Goal: Task Accomplishment & Management: Manage account settings

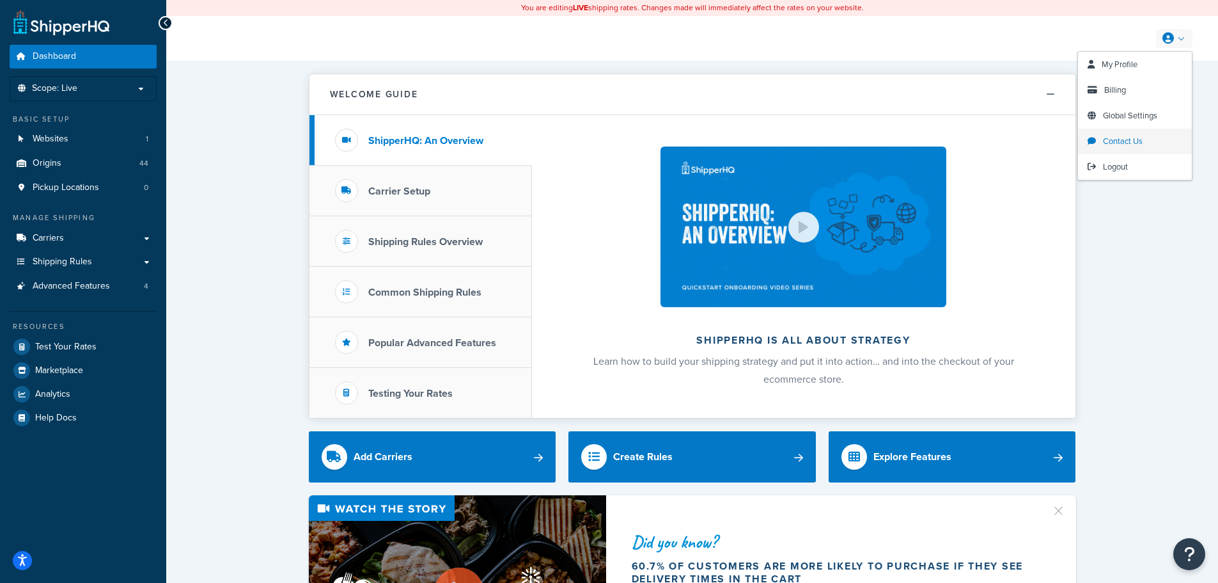
click at [1127, 142] on span "Contact Us" at bounding box center [1123, 141] width 40 height 12
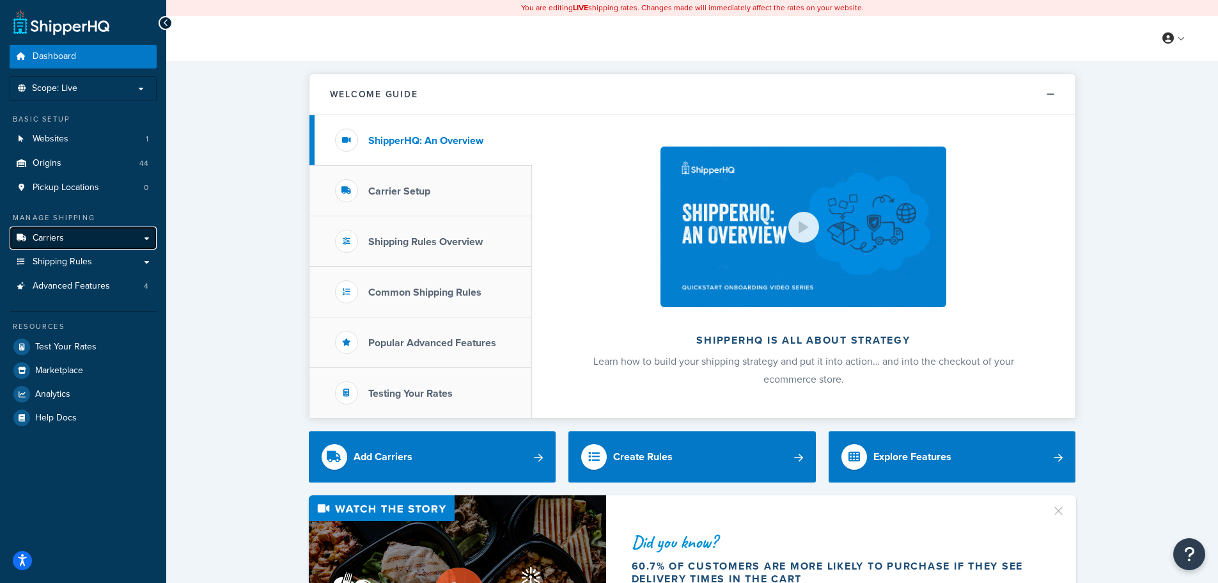
click at [45, 237] on span "Carriers" at bounding box center [48, 238] width 31 height 11
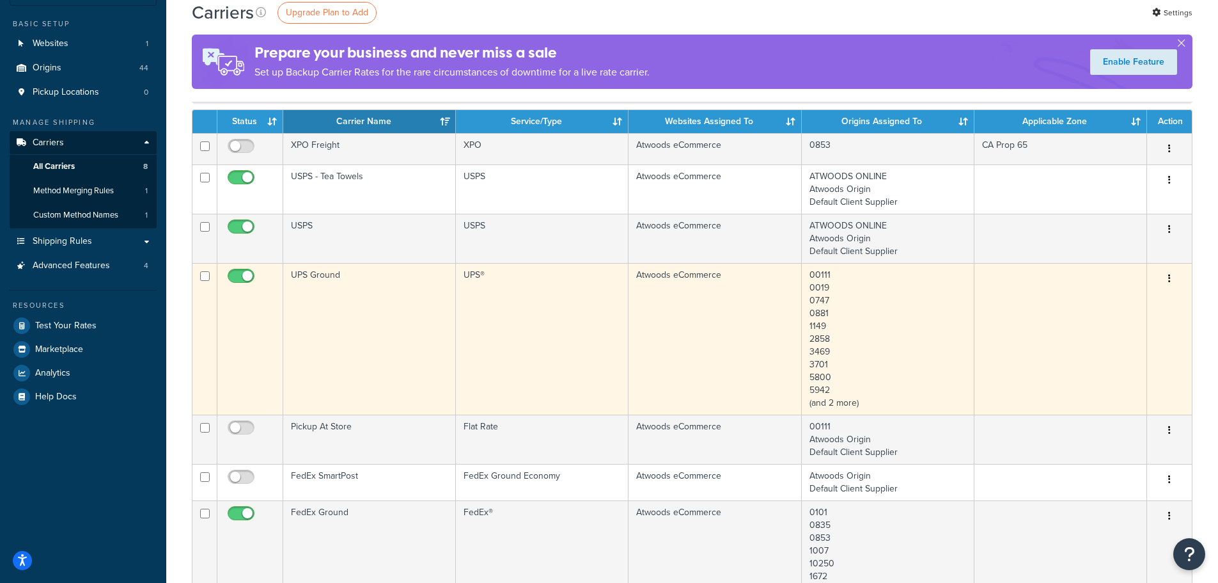
scroll to position [64, 0]
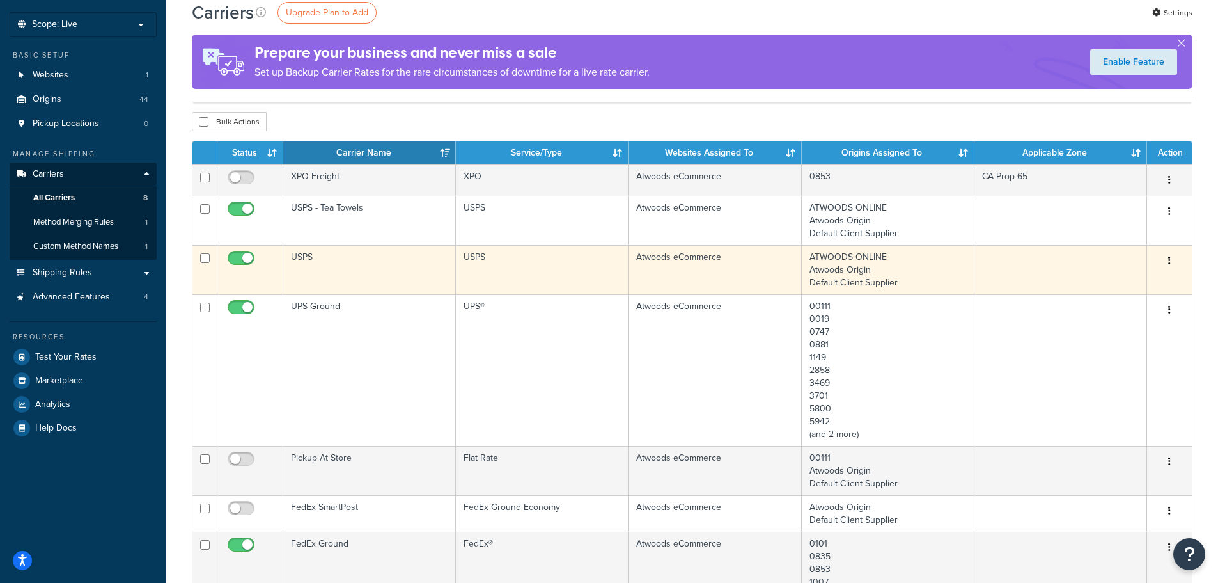
click at [568, 273] on td "USPS" at bounding box center [542, 269] width 173 height 49
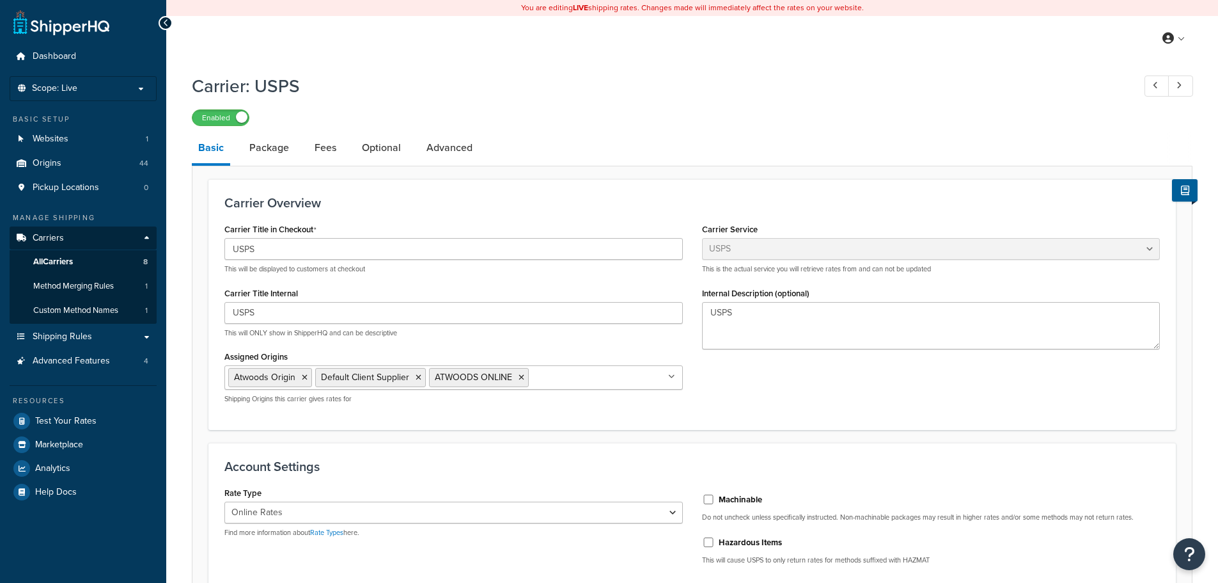
select select "usps"
select select "ONLINE"
click at [265, 153] on link "Package" at bounding box center [269, 147] width 52 height 31
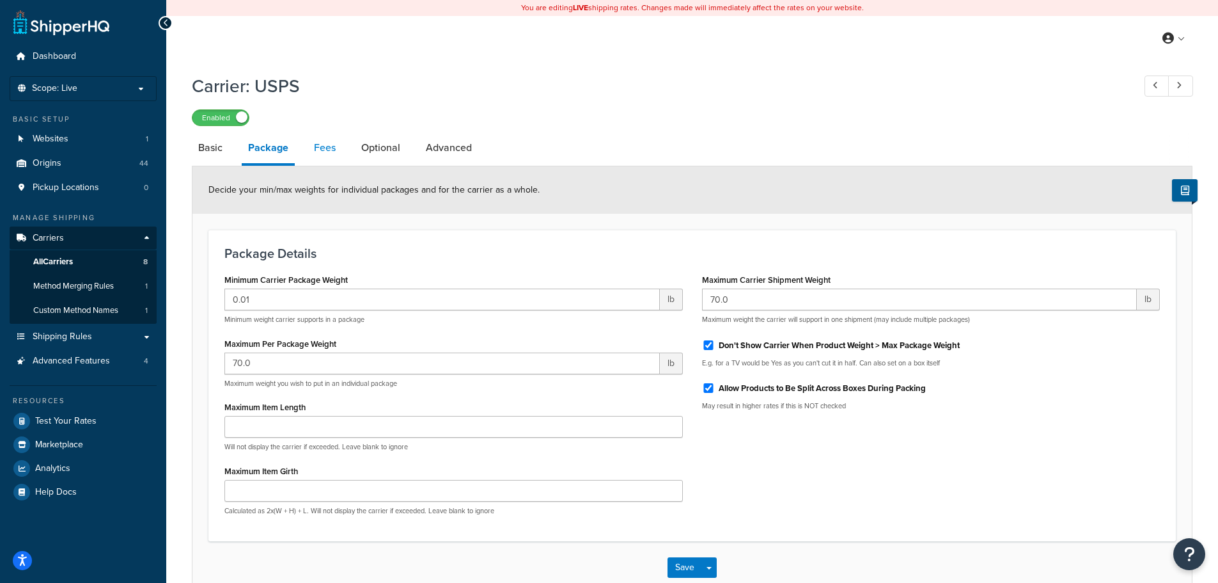
click at [320, 154] on link "Fees" at bounding box center [325, 147] width 35 height 31
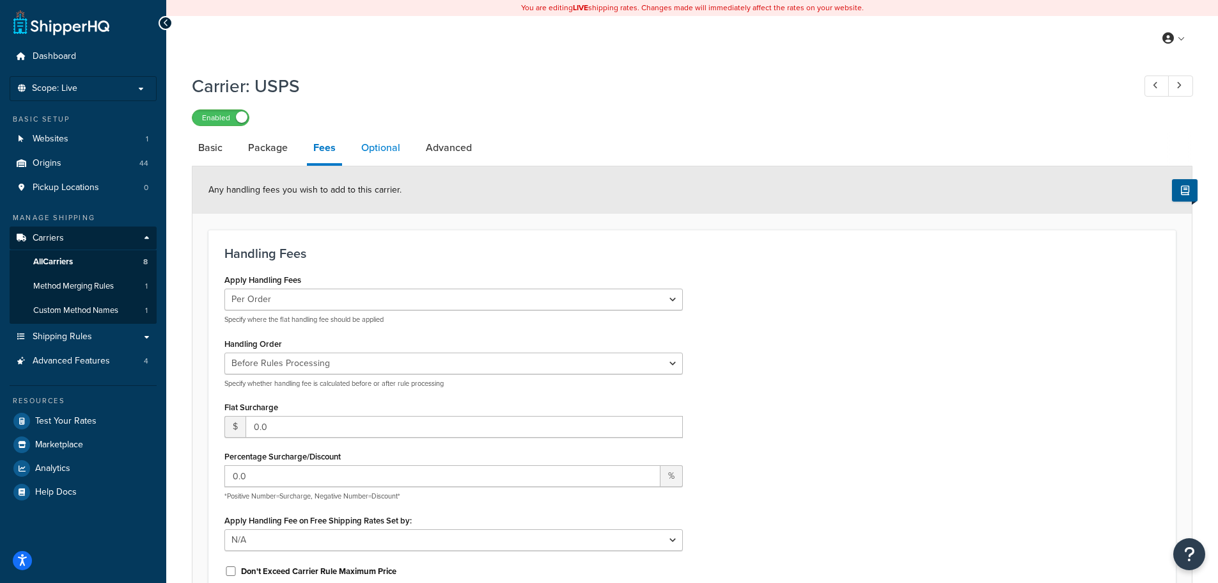
click at [372, 149] on link "Optional" at bounding box center [381, 147] width 52 height 31
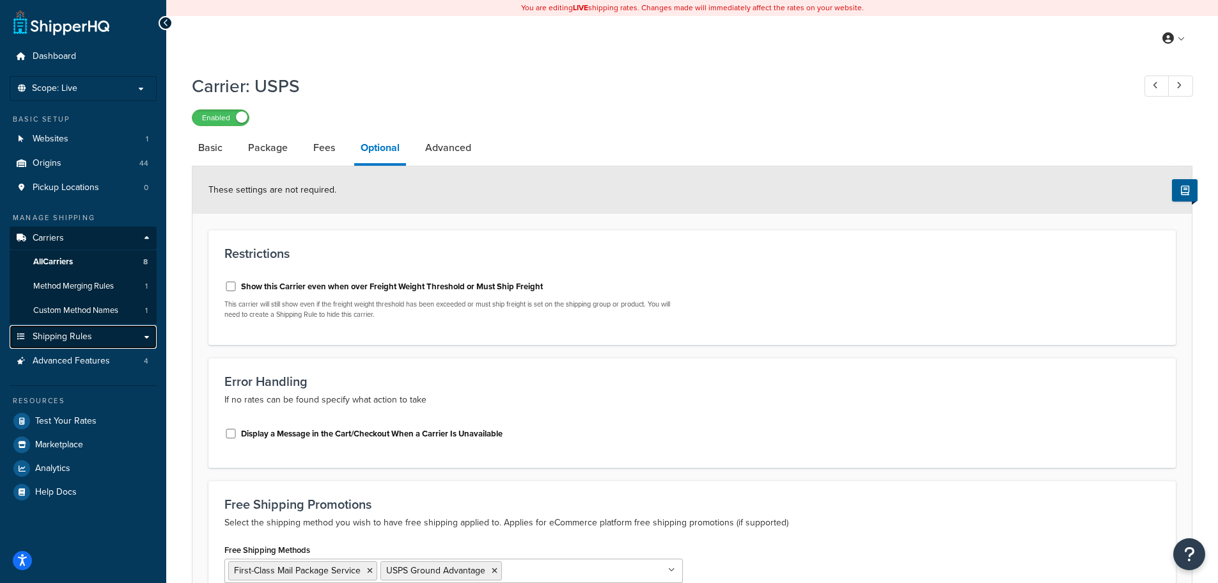
click at [79, 341] on span "Shipping Rules" at bounding box center [62, 336] width 59 height 11
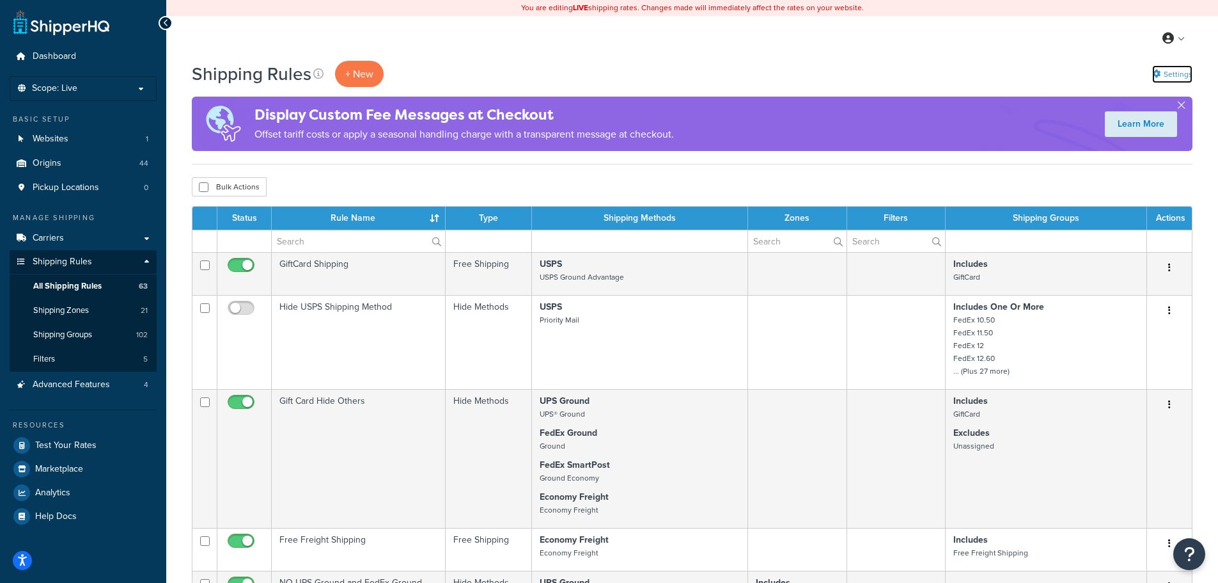
click at [1182, 70] on link "Settings" at bounding box center [1172, 74] width 40 height 18
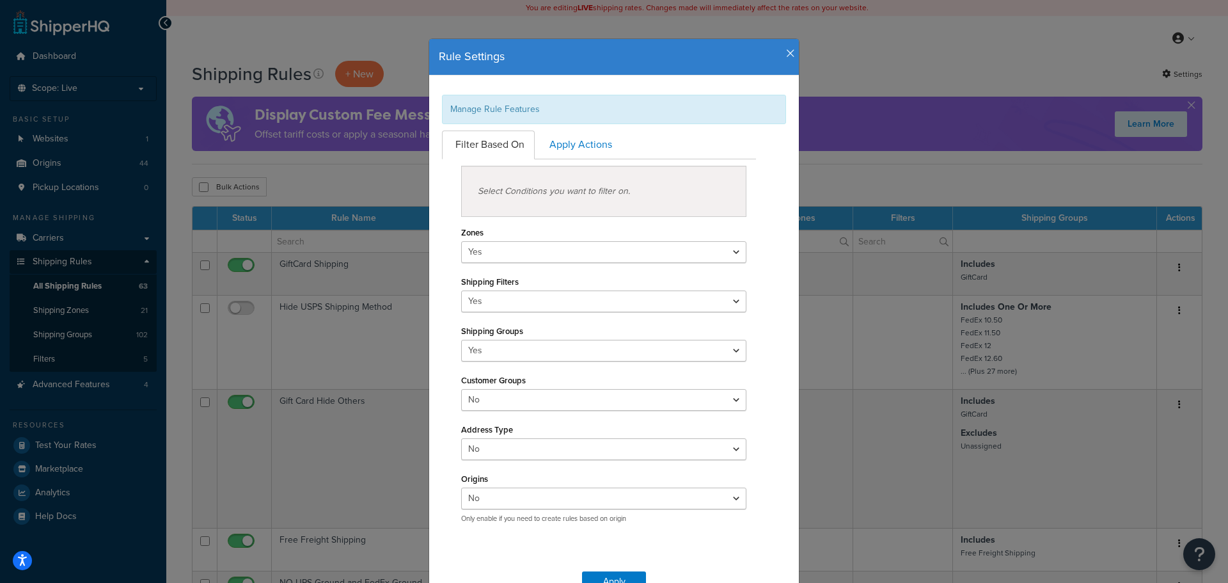
click at [786, 54] on icon "button" at bounding box center [790, 54] width 9 height 12
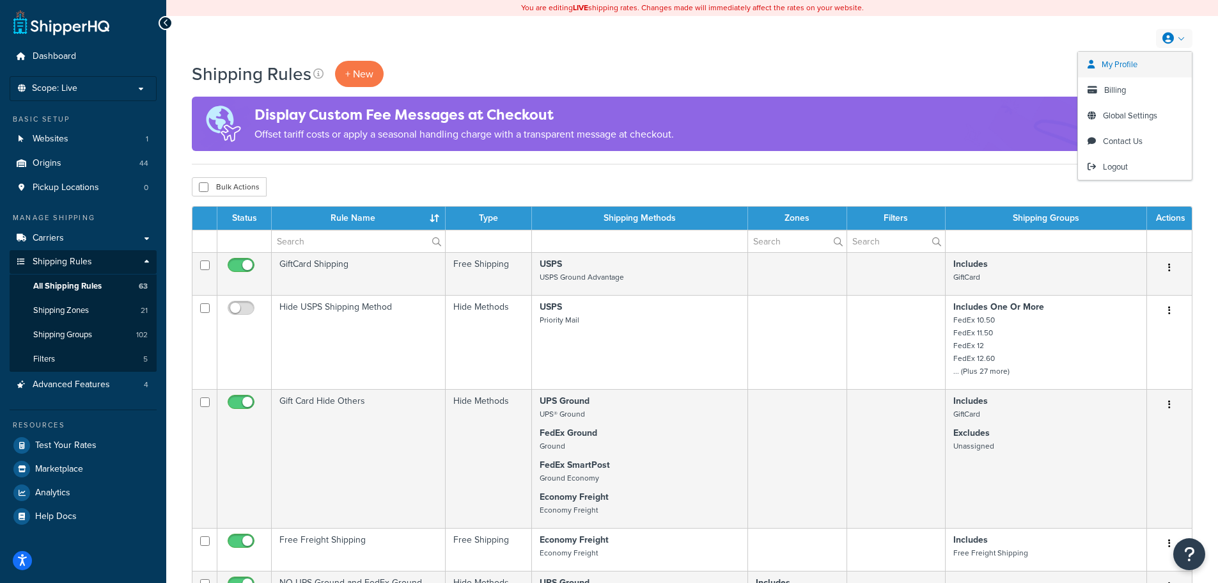
click at [1129, 65] on span "My Profile" at bounding box center [1120, 64] width 36 height 12
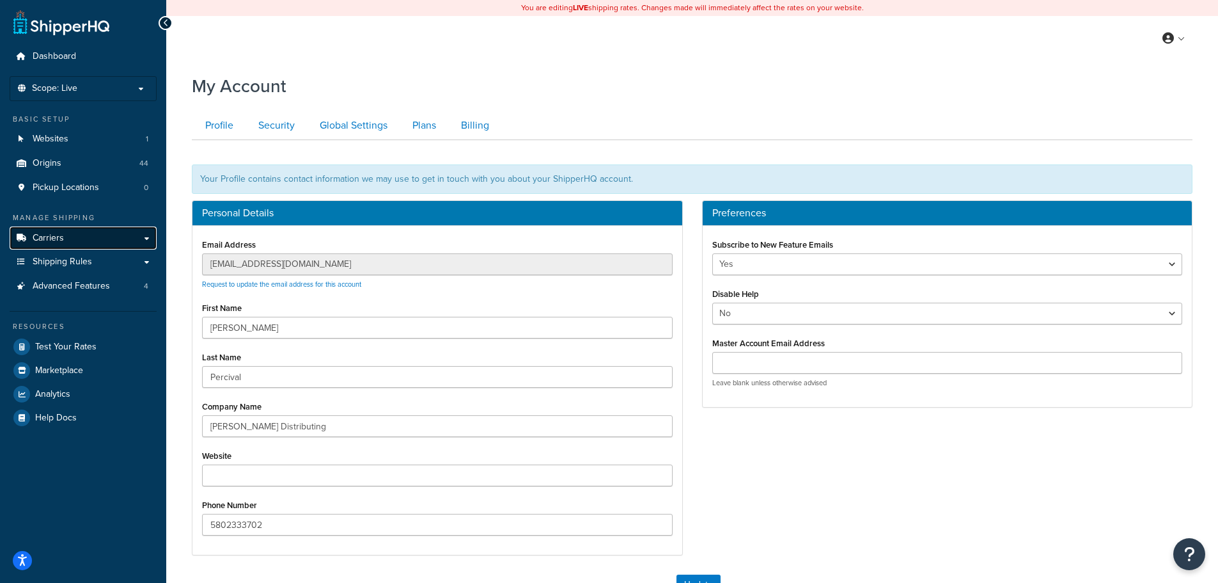
click at [52, 240] on span "Carriers" at bounding box center [48, 238] width 31 height 11
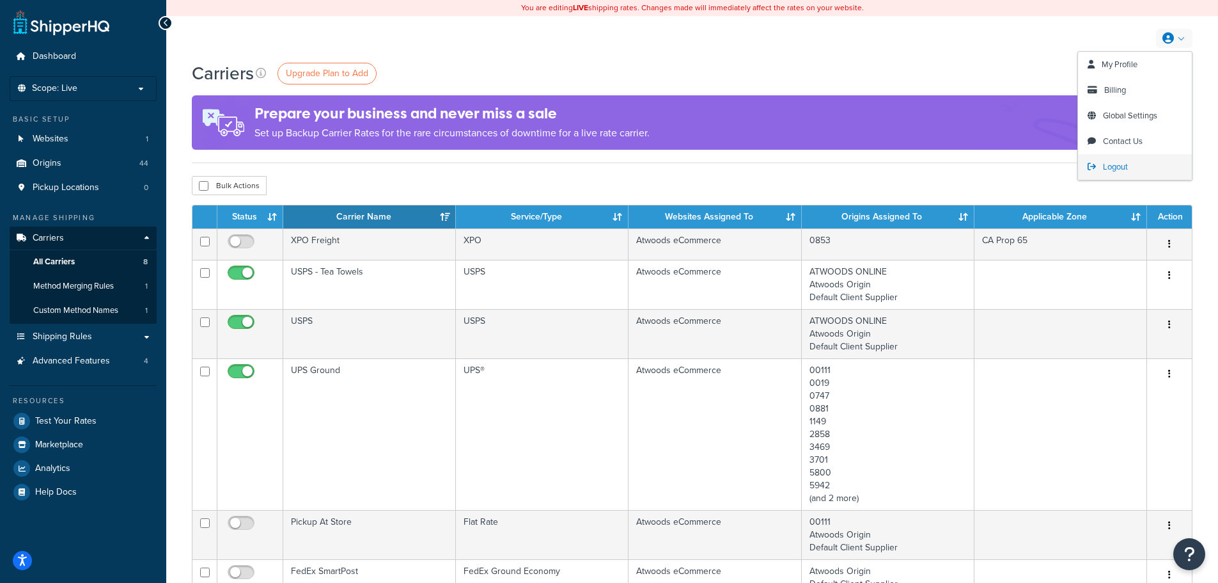
click at [1110, 168] on span "Logout" at bounding box center [1115, 167] width 25 height 12
